Goal: Task Accomplishment & Management: Complete application form

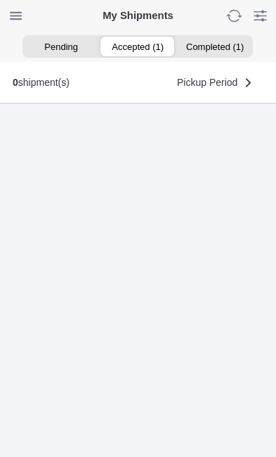
click at [142, 48] on ion-segment-button "Accepted (1)" at bounding box center [138, 47] width 77 height 20
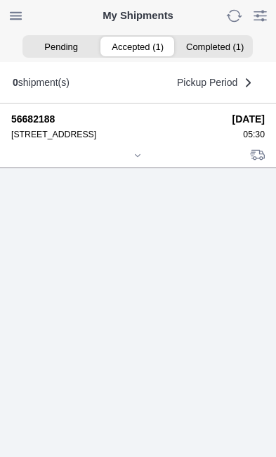
click at [142, 162] on div at bounding box center [138, 156] width 254 height 11
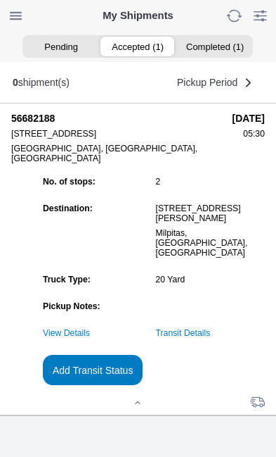
scroll to position [153, 0]
click at [0, 0] on slot "Add Transit Status" at bounding box center [0, 0] width 0 height 0
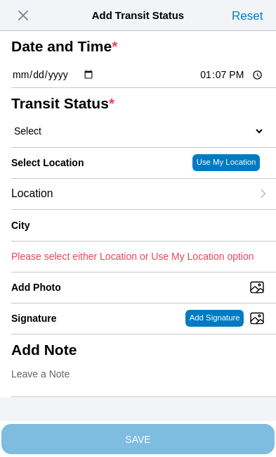
click at [235, 82] on input "13:07" at bounding box center [232, 75] width 66 height 15
type input "06:50"
click at [54, 137] on select "Select Arrive at Drop Off Arrive at Pickup Break Start Break Stop Depart Drop O…" at bounding box center [138, 131] width 254 height 13
select select "DPTPULOC"
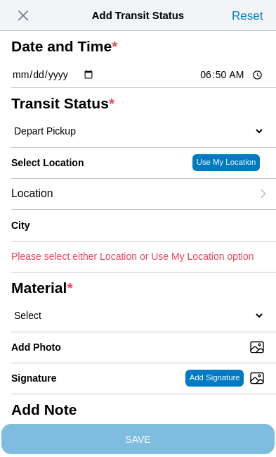
click at [110, 209] on div "Location" at bounding box center [131, 194] width 241 height 30
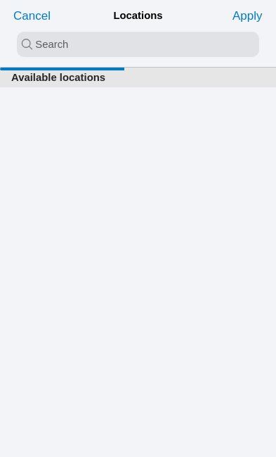
click at [48, 40] on input "search text" at bounding box center [138, 44] width 243 height 25
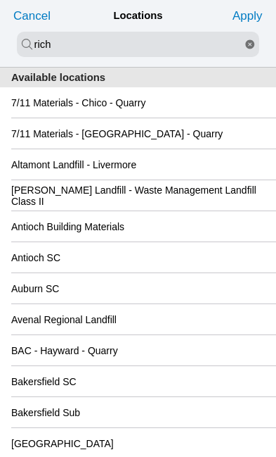
type input "rich"
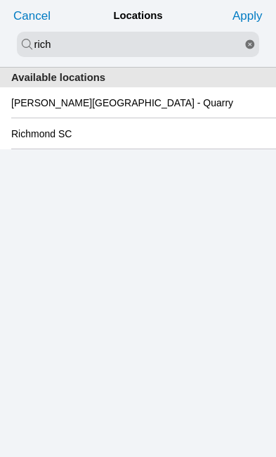
click at [0, 0] on slot "Richmond SC" at bounding box center [0, 0] width 0 height 0
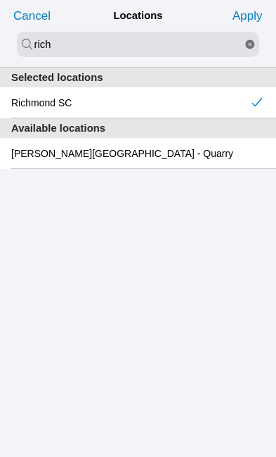
click at [0, 0] on slot "Apply" at bounding box center [0, 0] width 0 height 0
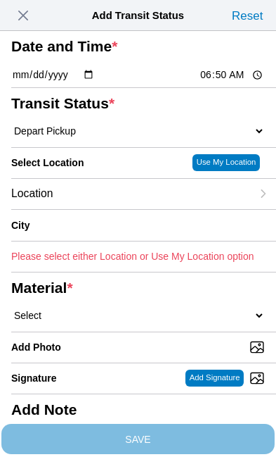
type input "[GEOGRAPHIC_DATA]"
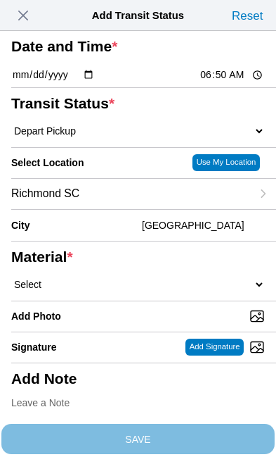
click at [98, 291] on select "Select 1" x 3" Rock 1" x 4" Rock 2" x 4" Rock Asphalt Cold Patch Backfill Spec …" at bounding box center [138, 284] width 254 height 13
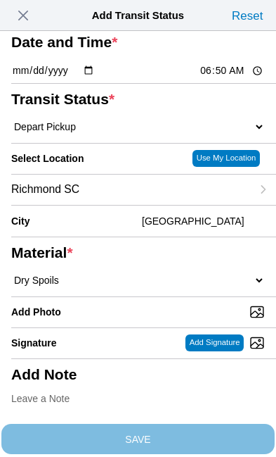
select select "708654"
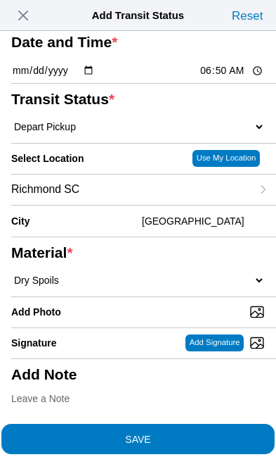
click at [198, 433] on span "SAVE" at bounding box center [138, 438] width 254 height 10
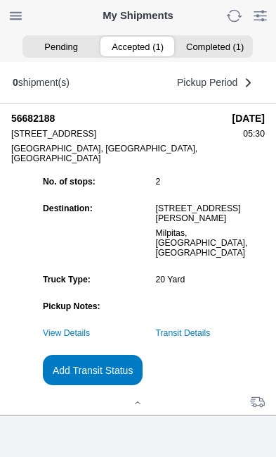
scroll to position [1, 0]
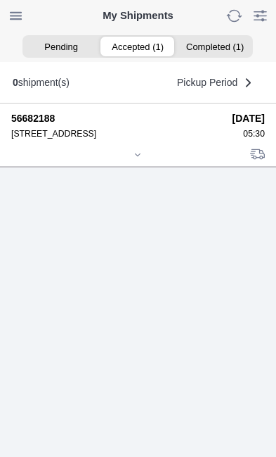
click at [140, 159] on icon at bounding box center [138, 155] width 8 height 8
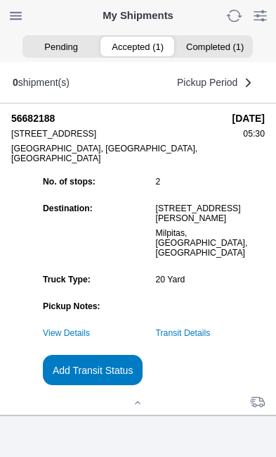
scroll to position [153, 0]
click at [211, 336] on link "Transit Details" at bounding box center [183, 333] width 55 height 10
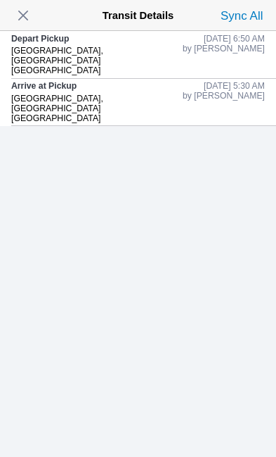
click at [33, 22] on span "button" at bounding box center [23, 16] width 20 height 20
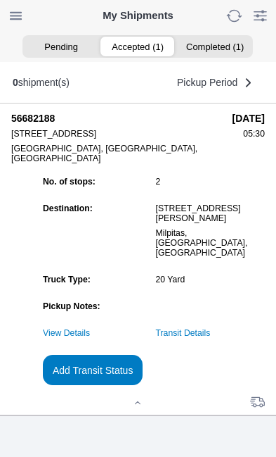
click at [0, 0] on slot "Add Transit Status" at bounding box center [0, 0] width 0 height 0
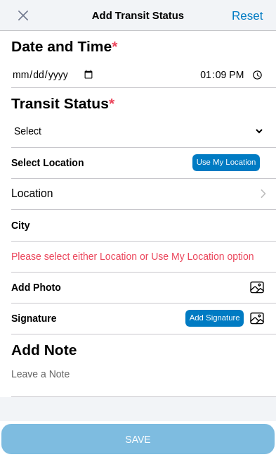
click at [230, 82] on input "13:09" at bounding box center [232, 75] width 66 height 15
type input "09:15"
click at [98, 137] on select "Select Arrive at Drop Off Arrive at Pickup Break Start Break Stop Depart Drop O…" at bounding box center [138, 131] width 254 height 13
select select "DPTDLVLOC"
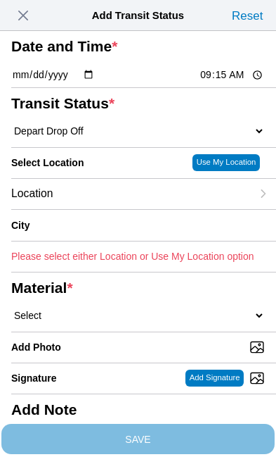
click at [116, 209] on div "Location" at bounding box center [131, 194] width 241 height 30
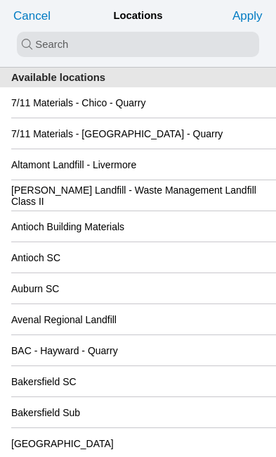
click at [65, 46] on input "search text" at bounding box center [138, 44] width 243 height 25
type input "[PERSON_NAME]"
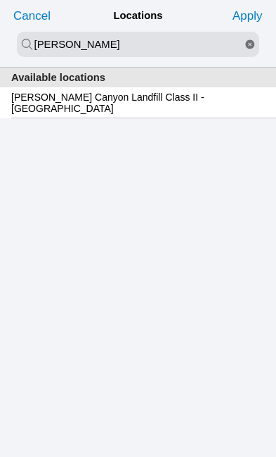
click at [200, 115] on div "[PERSON_NAME] Canyon Landfill Class II - [GEOGRAPHIC_DATA]" at bounding box center [138, 102] width 254 height 30
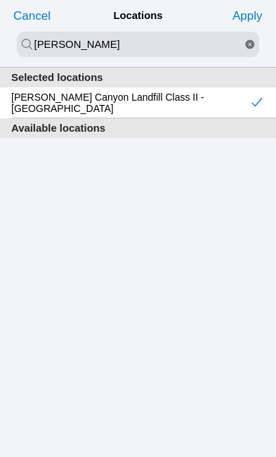
click at [0, 0] on slot "Apply" at bounding box center [0, 0] width 0 height 0
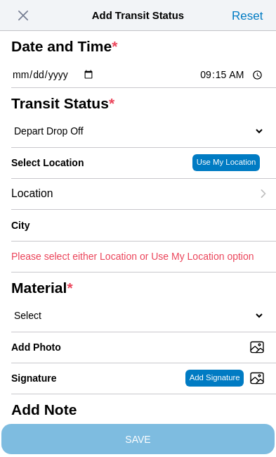
type input "[GEOGRAPHIC_DATA]"
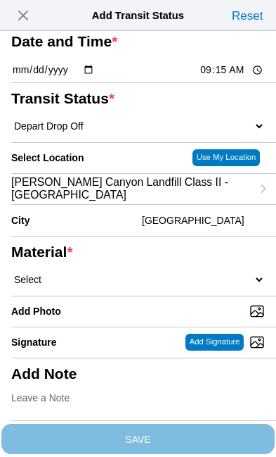
scroll to position [71, 0]
click at [133, 286] on select "Select 1" x 3" Rock 1" x 4" Rock 2" x 4" Rock Asphalt Cold Patch Backfill Spec …" at bounding box center [138, 279] width 254 height 13
select select "708654"
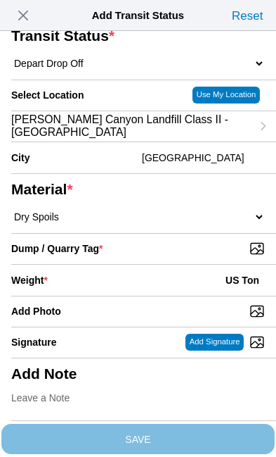
click at [205, 256] on input "Dump / Quarry Tag *" at bounding box center [143, 248] width 265 height 15
type input "C:\fakepath\image.jpg"
click at [113, 295] on div "Weight * US Ton" at bounding box center [138, 279] width 254 height 31
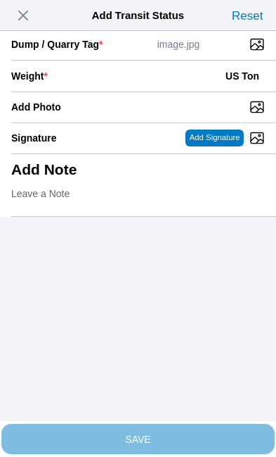
scroll to position [288, 0]
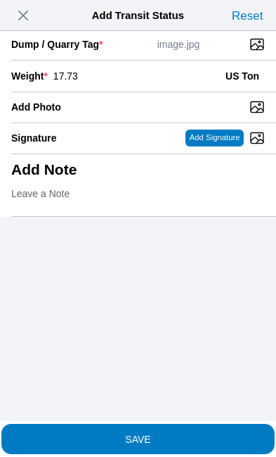
type input "17.73"
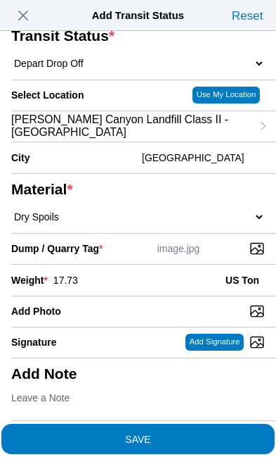
scroll to position [268, 0]
click at [193, 434] on span "SAVE" at bounding box center [138, 438] width 254 height 10
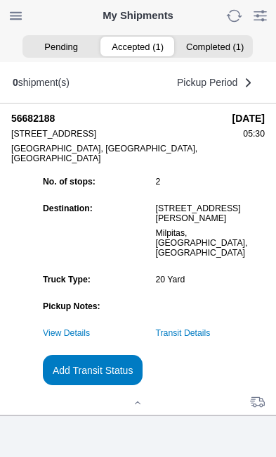
scroll to position [1, 0]
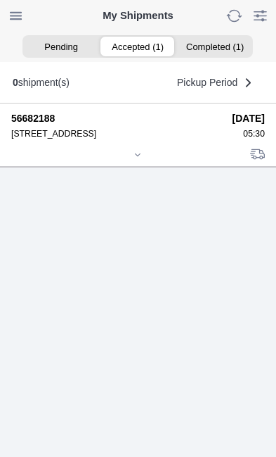
click at [139, 161] on div at bounding box center [138, 156] width 254 height 11
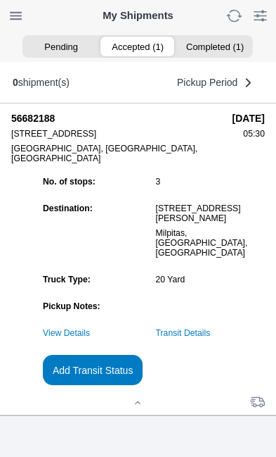
scroll to position [153, 0]
click at [211, 332] on link "Transit Details" at bounding box center [183, 333] width 55 height 10
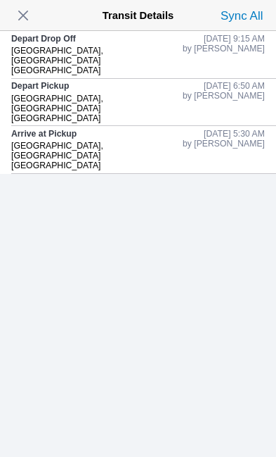
click at [29, 23] on span "button" at bounding box center [23, 16] width 20 height 20
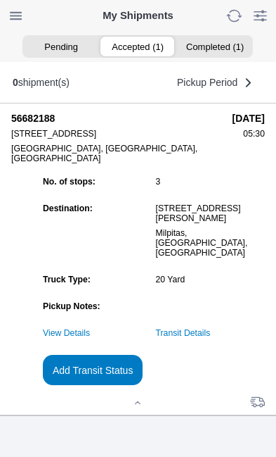
click at [0, 0] on slot "Add Transit Status" at bounding box center [0, 0] width 0 height 0
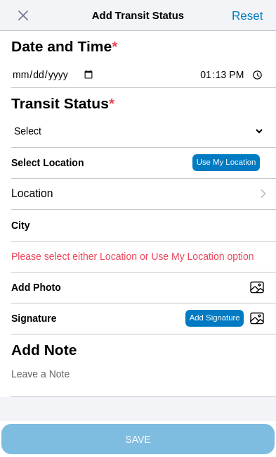
click at [231, 82] on input "13:13" at bounding box center [232, 75] width 66 height 15
type input "10:35"
click at [103, 137] on select "Select Arrive at Drop Off Arrive at Pickup Break Start Break Stop Depart Drop O…" at bounding box center [138, 131] width 254 height 13
select select "DPTPULOC"
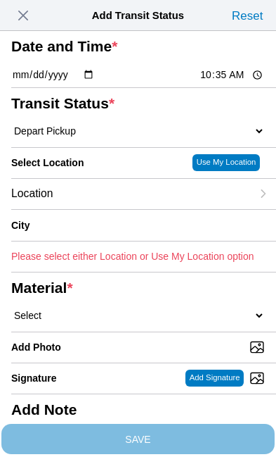
click at [117, 209] on div "Location" at bounding box center [131, 194] width 241 height 30
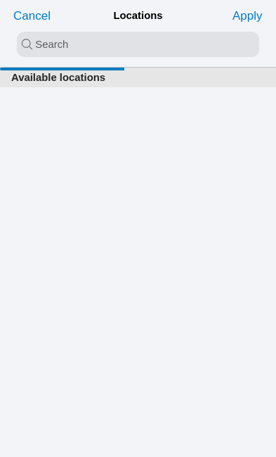
click at [44, 51] on input "search text" at bounding box center [138, 44] width 243 height 25
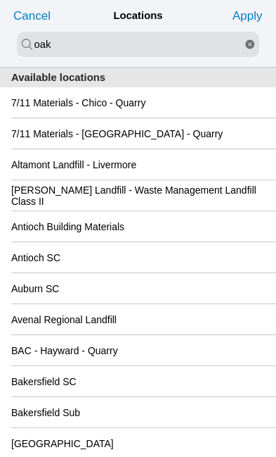
type input "oak"
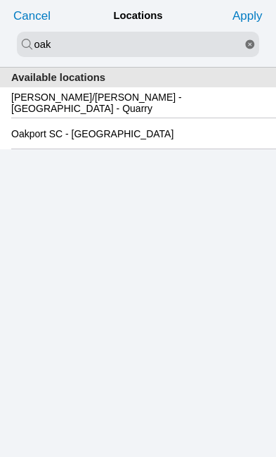
click at [0, 0] on slot "Oakport SC - [GEOGRAPHIC_DATA]" at bounding box center [0, 0] width 0 height 0
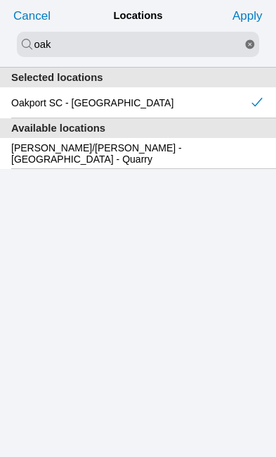
click at [0, 0] on slot "Apply" at bounding box center [0, 0] width 0 height 0
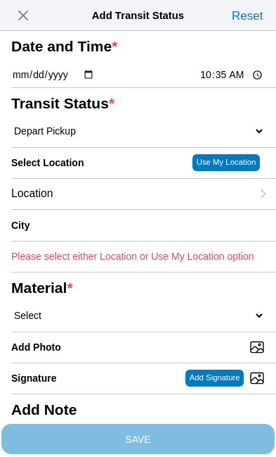
type input "[GEOGRAPHIC_DATA]"
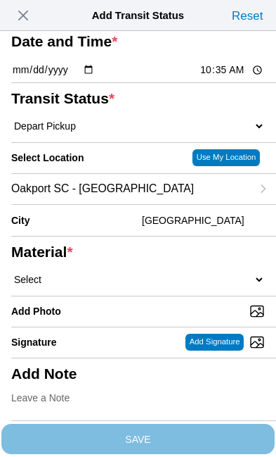
scroll to position [82, 0]
click at [115, 286] on select "Select 1" x 3" Rock 1" x 4" Rock 2" x 4" Rock Asphalt Cold Patch Backfill Spec …" at bounding box center [138, 279] width 254 height 13
select select "708654"
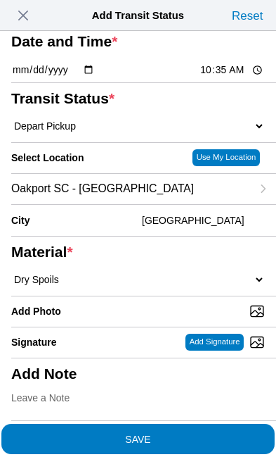
click at [223, 433] on span "SAVE" at bounding box center [138, 438] width 254 height 10
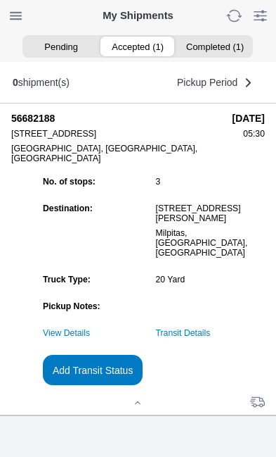
scroll to position [1, 0]
